Goal: Task Accomplishment & Management: Complete application form

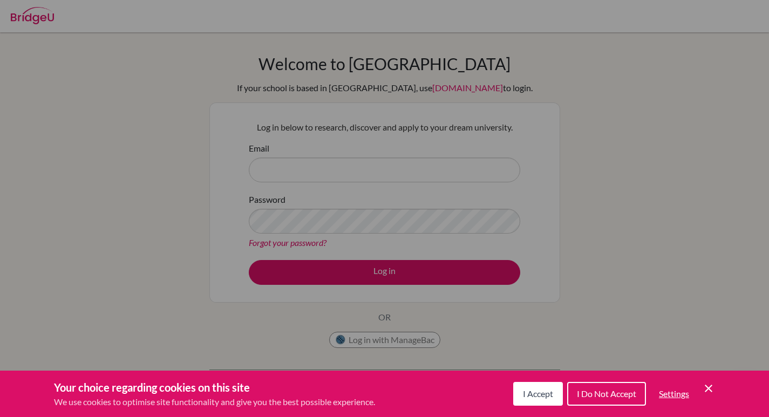
click at [707, 381] on div "I Accept I Do Not Accept Settings Cookie Control Close Icon" at bounding box center [614, 394] width 202 height 28
click at [713, 388] on icon "Cookie Control Close Icon" at bounding box center [708, 388] width 13 height 13
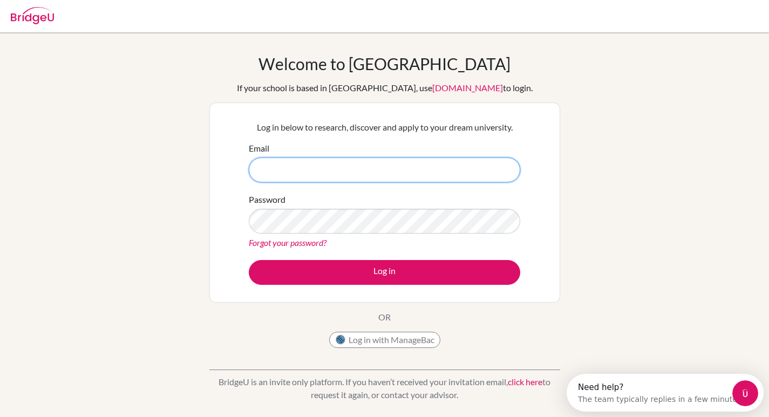
click at [393, 173] on input "Email" at bounding box center [384, 170] width 271 height 25
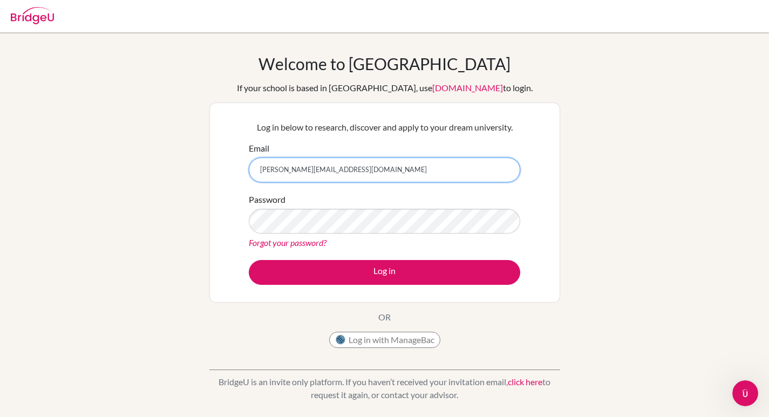
type input "[PERSON_NAME][EMAIL_ADDRESS][DOMAIN_NAME]"
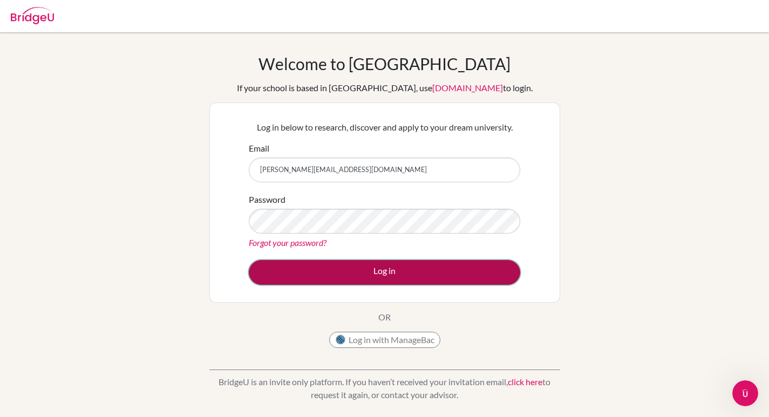
click at [380, 269] on button "Log in" at bounding box center [384, 272] width 271 height 25
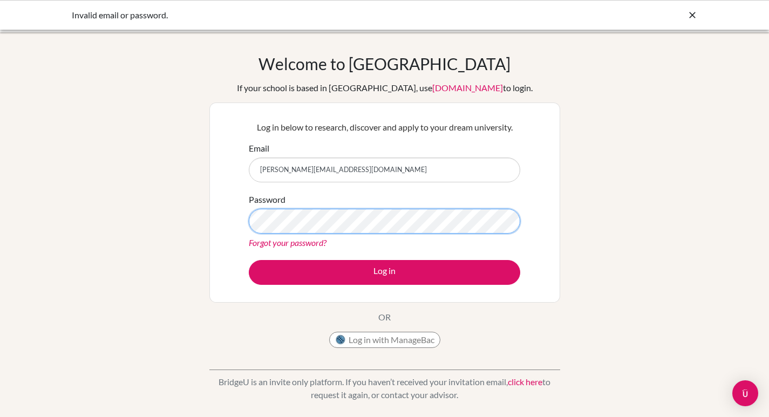
click at [249, 260] on button "Log in" at bounding box center [384, 272] width 271 height 25
